Goal: Task Accomplishment & Management: Use online tool/utility

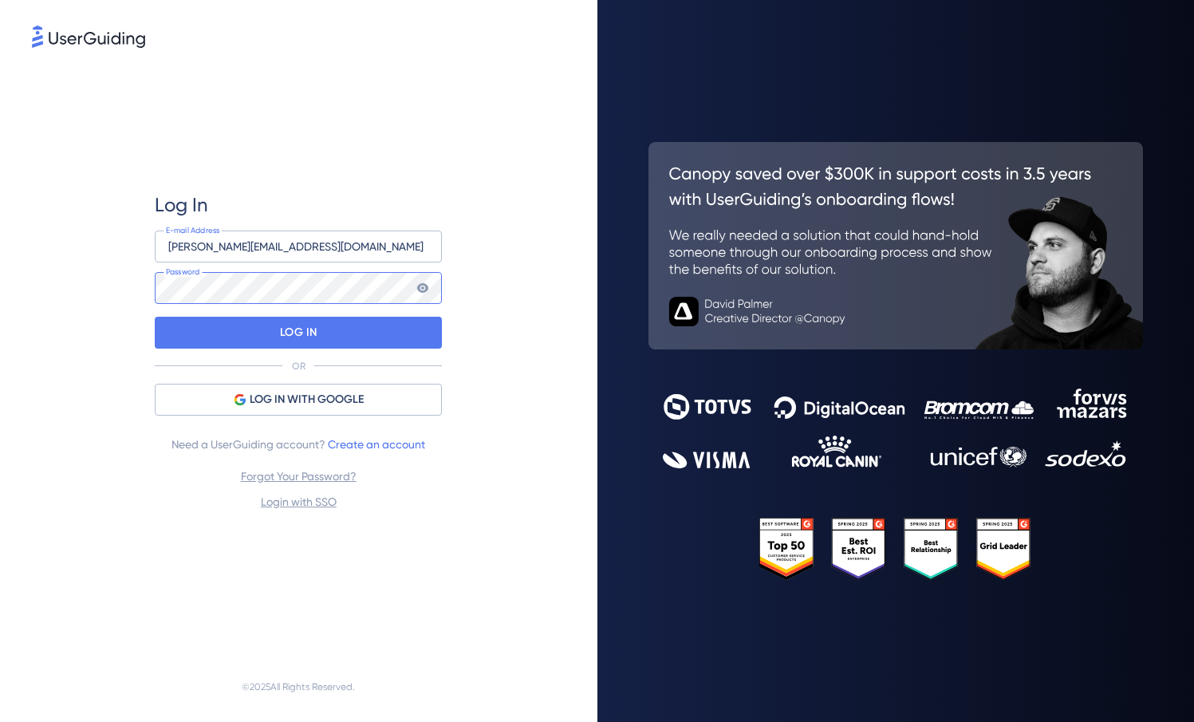
click at [155, 320] on div at bounding box center [155, 320] width 0 height 0
click at [292, 325] on p "LOG IN" at bounding box center [298, 333] width 37 height 26
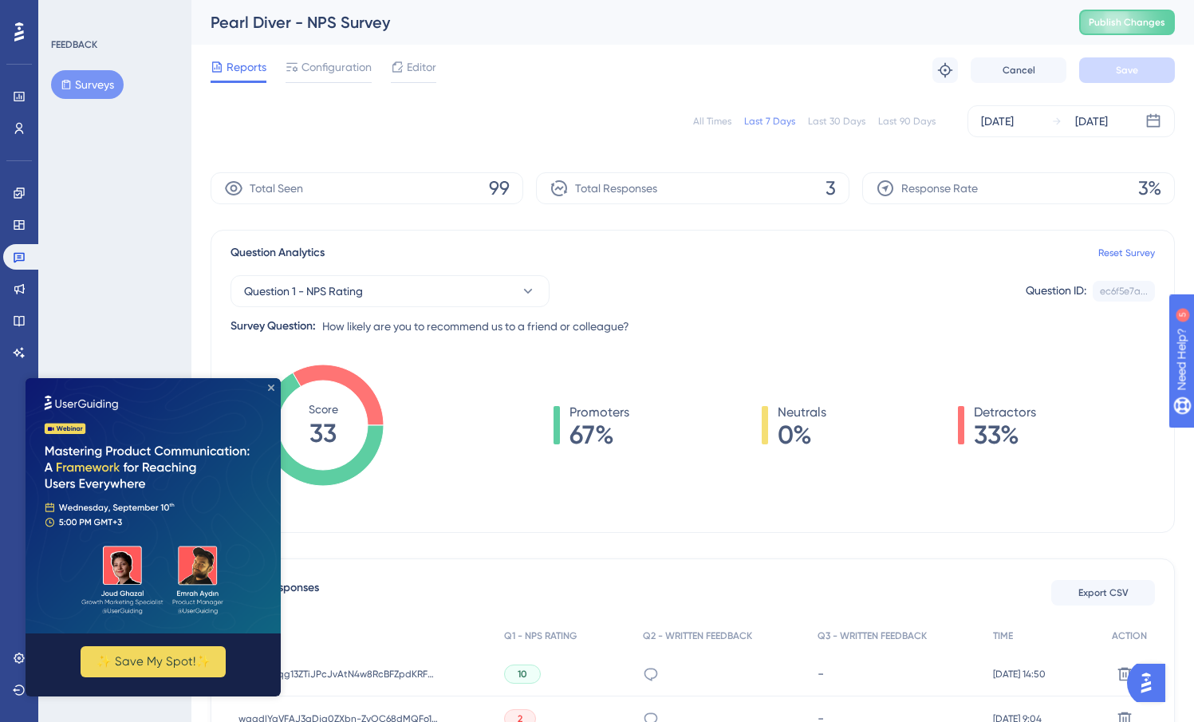
click at [269, 389] on icon "Close Preview" at bounding box center [271, 388] width 6 height 6
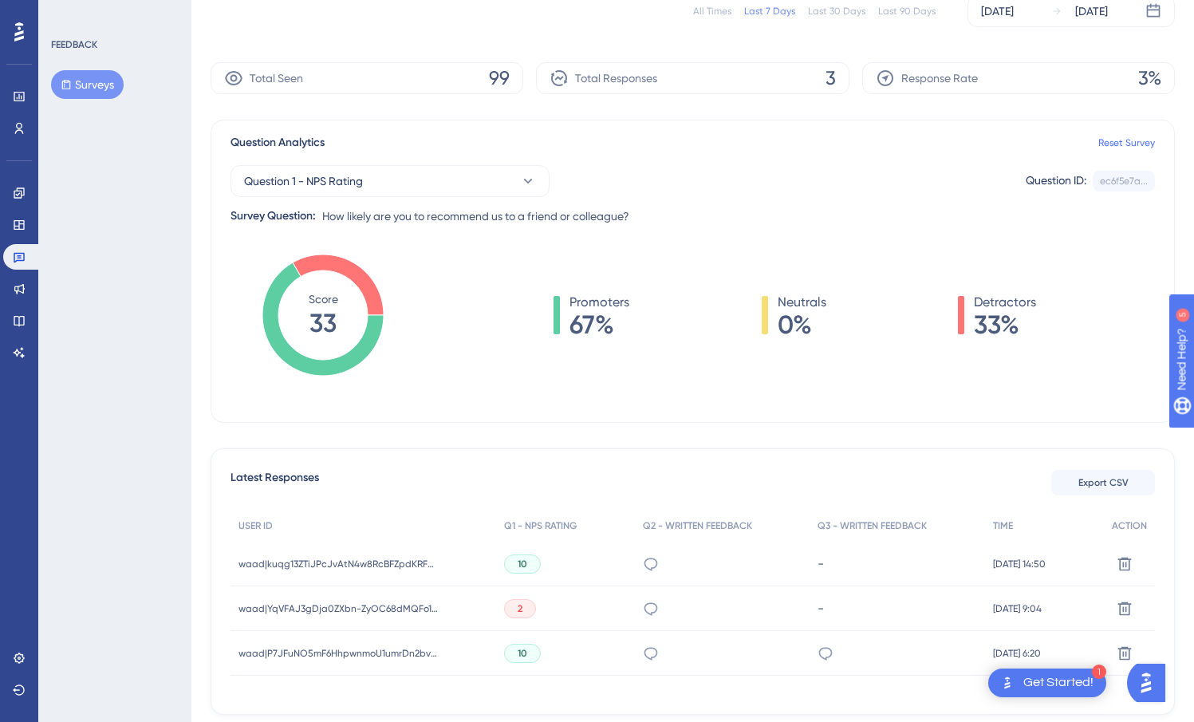
scroll to position [179, 0]
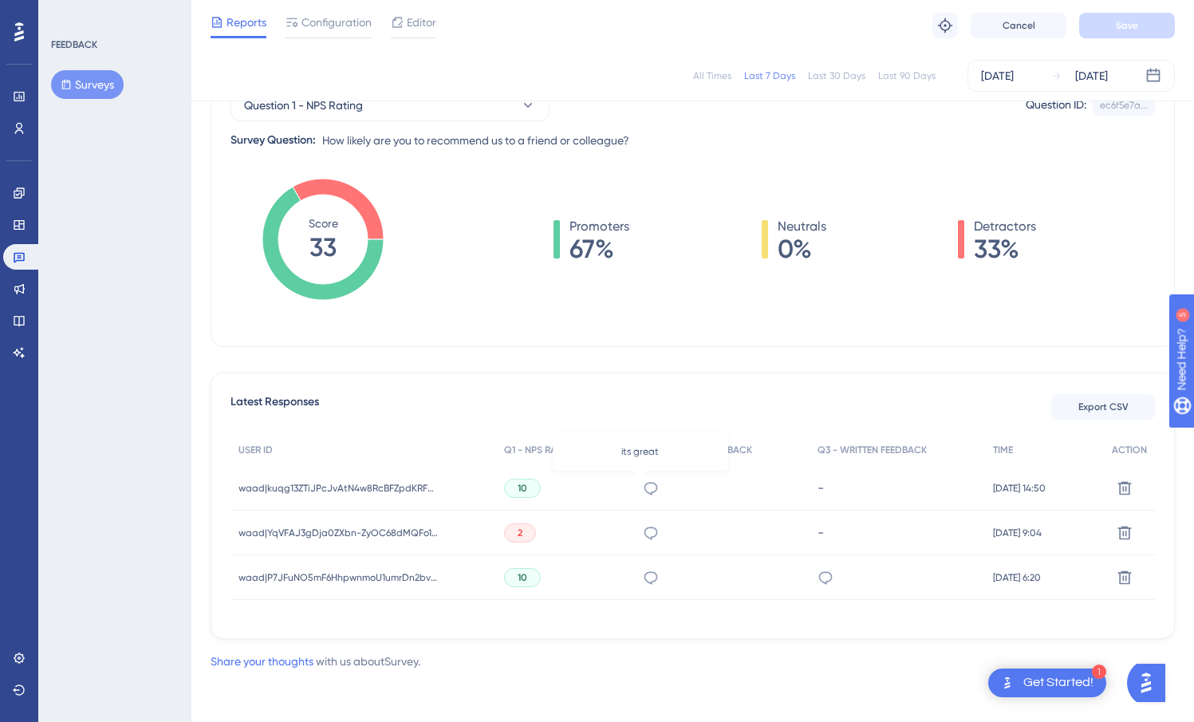
click at [643, 485] on icon at bounding box center [651, 488] width 16 height 16
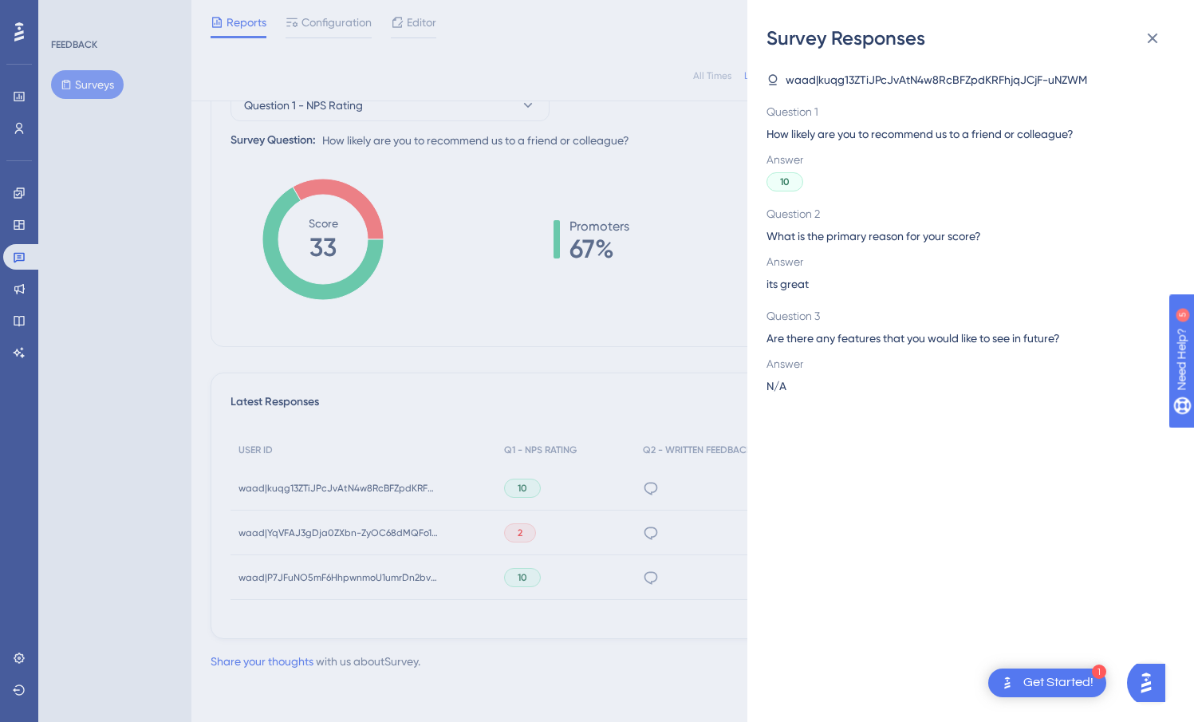
click at [569, 355] on div "Survey Responses waad|kuqg13ZTiJPcJvAtN4w8RcBFZpdKRFhjqJCjF-uNZWM Question 1 Ho…" at bounding box center [597, 361] width 1194 height 722
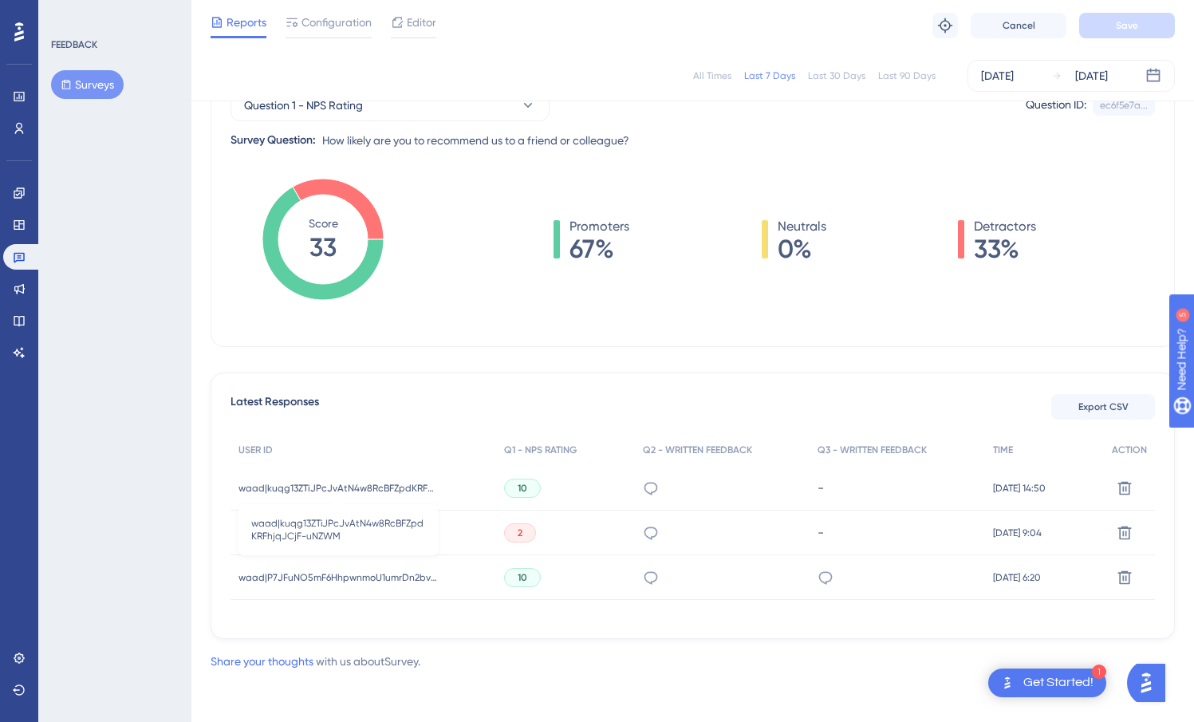
click at [393, 486] on span "waad|kuqg13ZTiJPcJvAtN4w8RcBFZpdKRFhjqJCjF-uNZWM" at bounding box center [338, 488] width 199 height 13
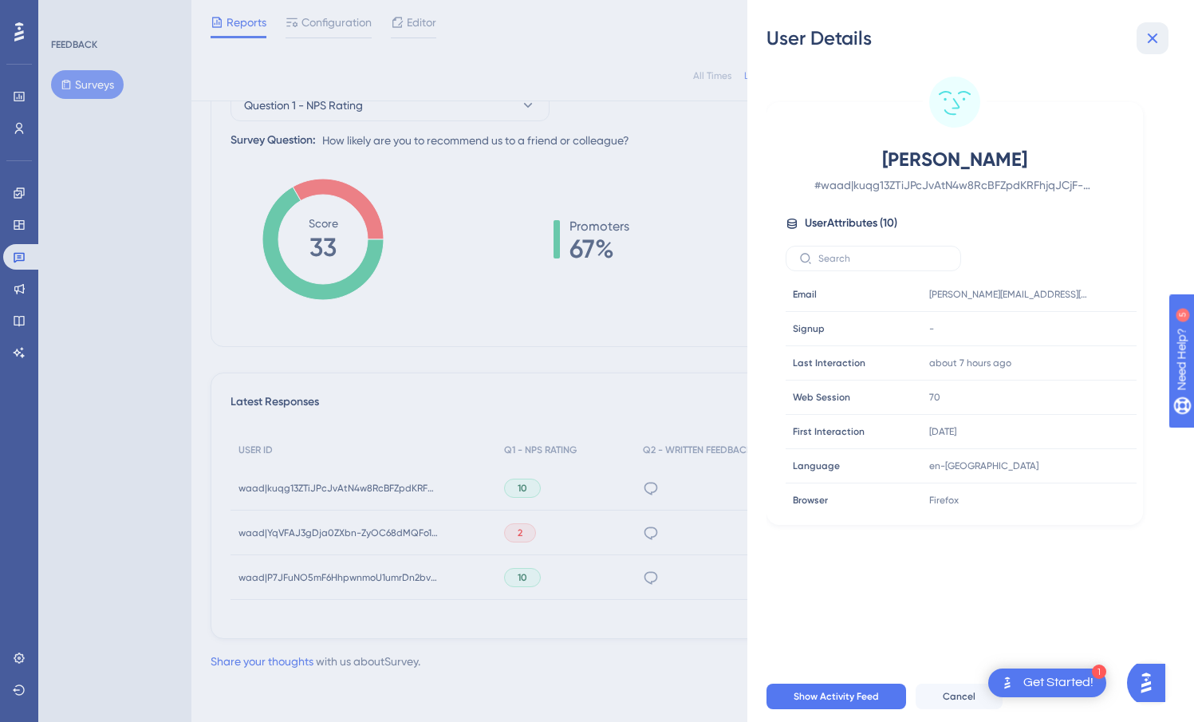
click at [1152, 37] on icon at bounding box center [1153, 39] width 10 height 10
